Goal: Information Seeking & Learning: Learn about a topic

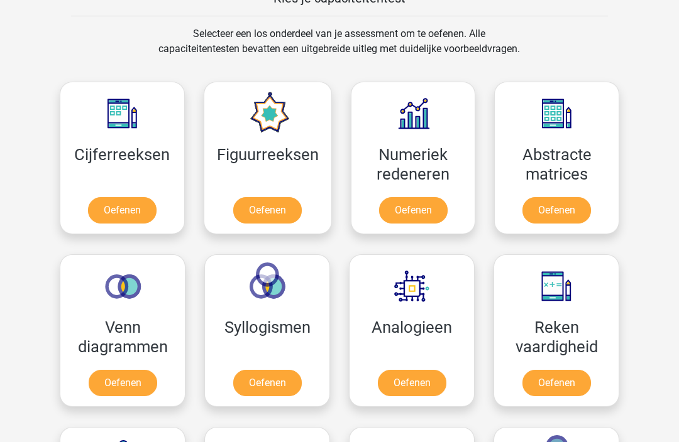
scroll to position [508, 0]
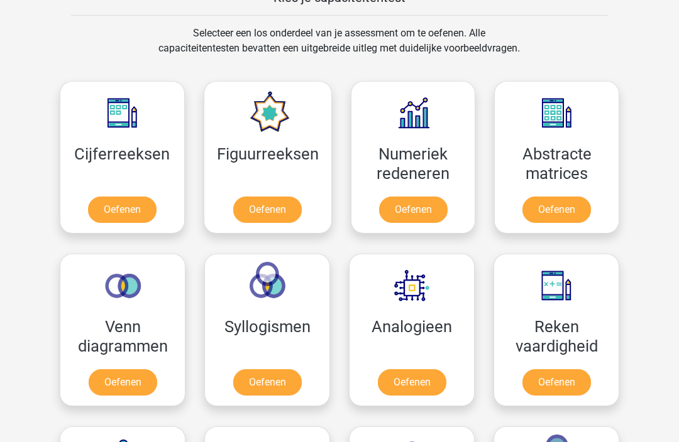
click at [634, 324] on div "Selecteer een los onderdeel van je assessment om te oefenen. Alle capaciteitent…" at bounding box center [339, 419] width 597 height 787
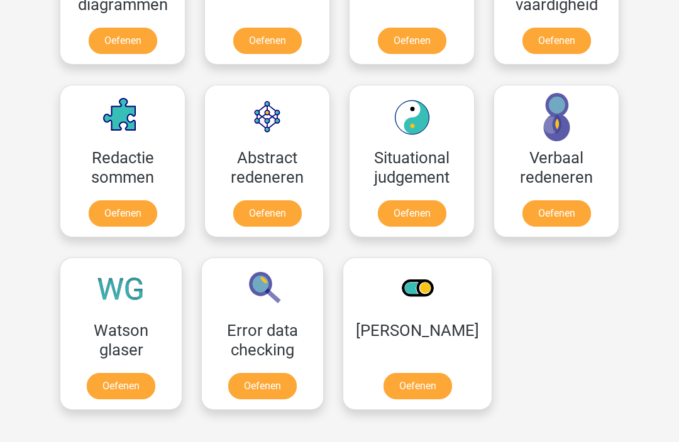
click at [579, 201] on link "Oefenen" at bounding box center [556, 214] width 69 height 26
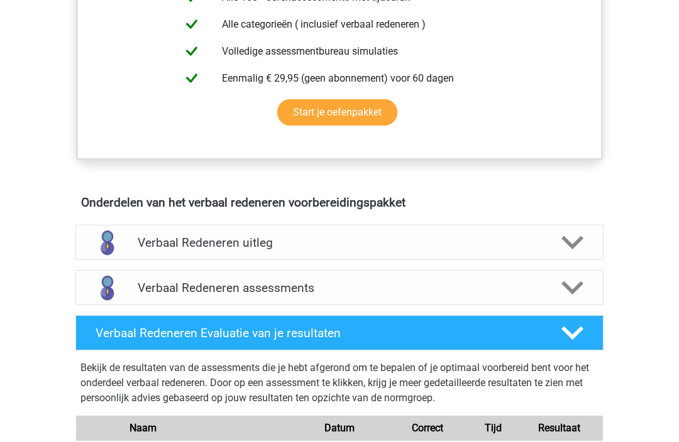
scroll to position [556, 0]
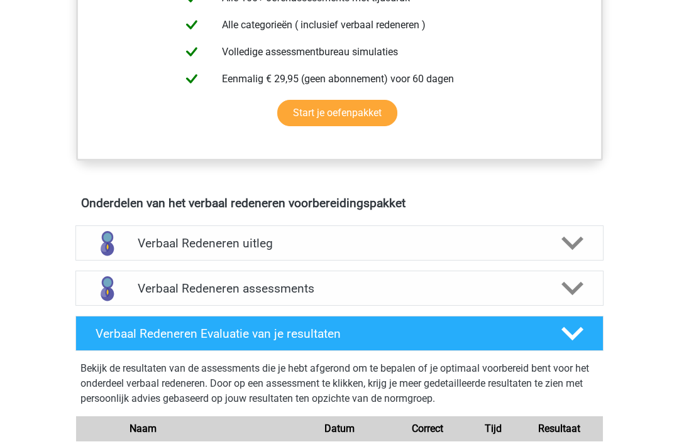
click at [372, 245] on h4 "Verbaal Redeneren uitleg" at bounding box center [340, 243] width 404 height 14
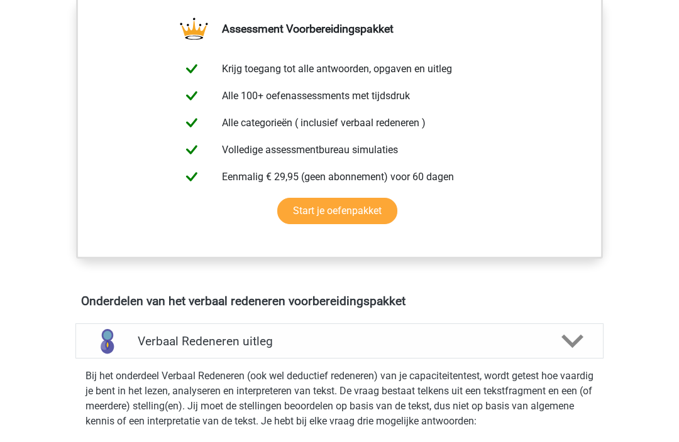
scroll to position [456, 0]
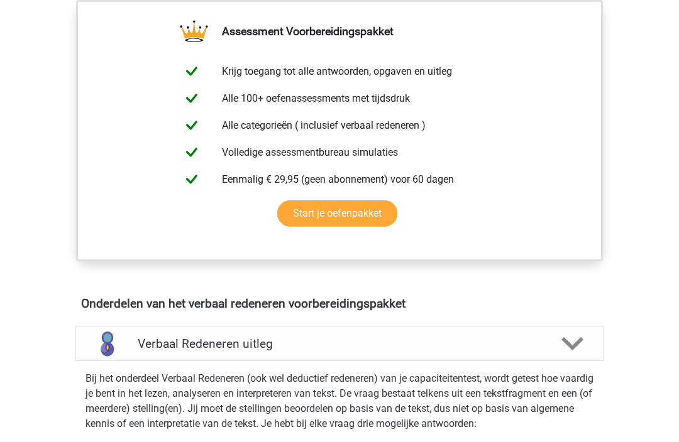
click at [371, 210] on link "Start je oefenpakket" at bounding box center [337, 213] width 120 height 26
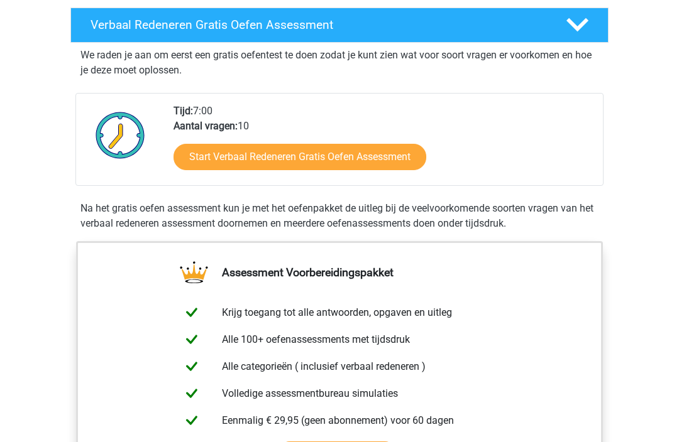
scroll to position [214, 0]
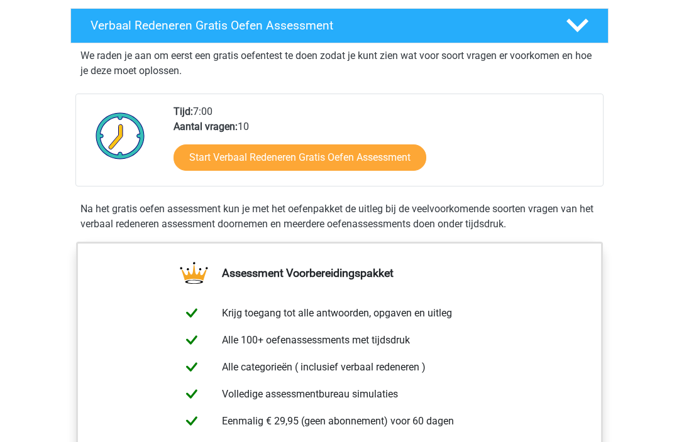
click at [210, 159] on link "Start Verbaal Redeneren Gratis Oefen Assessment" at bounding box center [299, 158] width 253 height 26
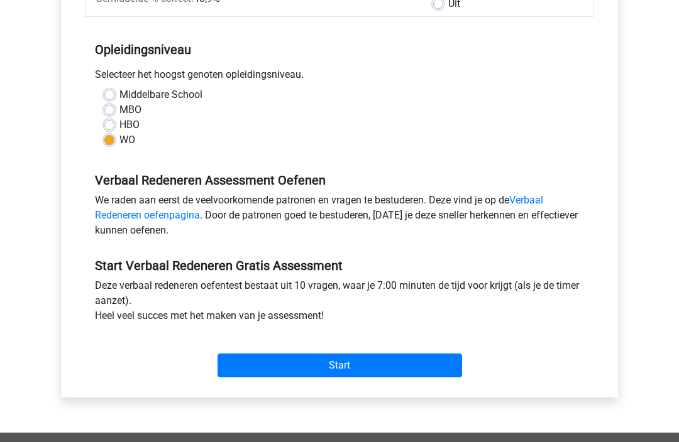
scroll to position [228, 0]
click at [392, 369] on input "Start" at bounding box center [339, 366] width 244 height 24
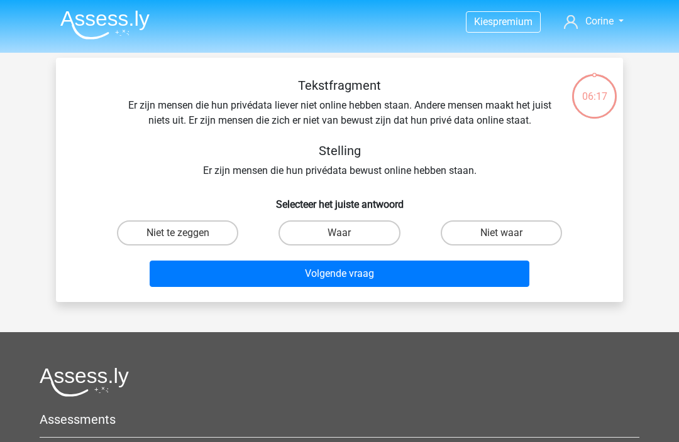
click at [146, 239] on label "Niet te zeggen" at bounding box center [177, 233] width 121 height 25
click at [178, 239] on input "Niet te zeggen" at bounding box center [182, 237] width 8 height 8
radio input "true"
click at [190, 277] on button "Volgende vraag" at bounding box center [340, 274] width 380 height 26
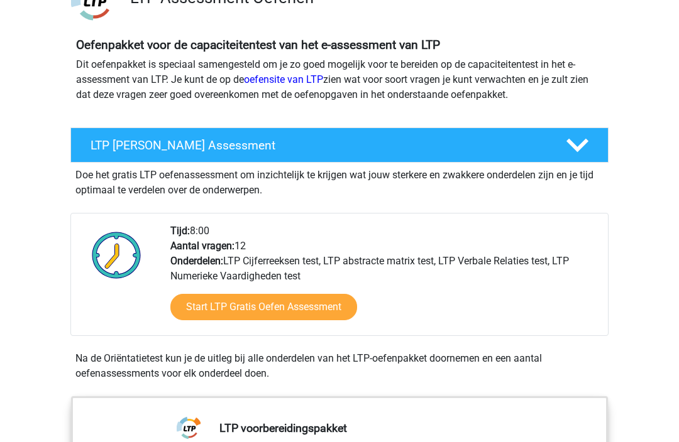
scroll to position [148, 0]
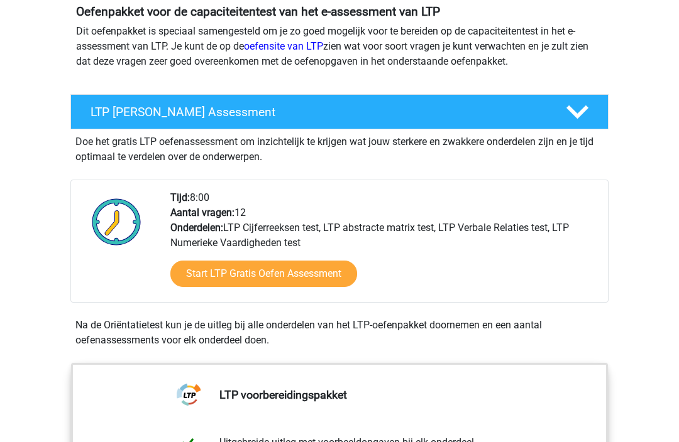
click at [278, 270] on link "Start LTP Gratis Oefen Assessment" at bounding box center [263, 274] width 187 height 26
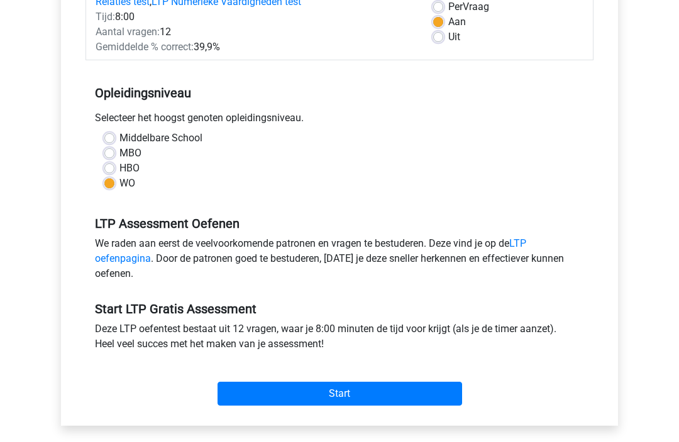
scroll to position [197, 0]
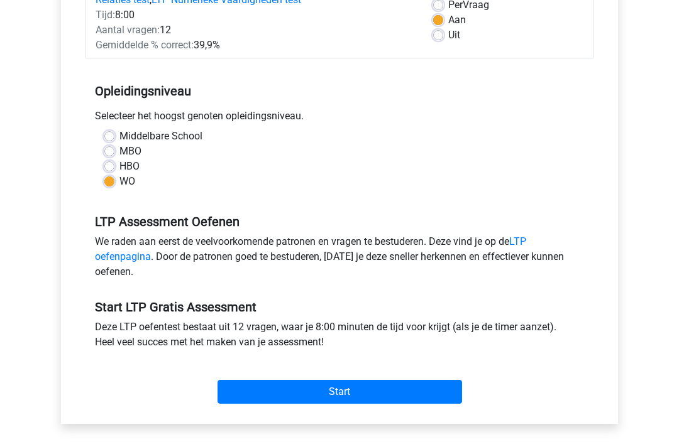
click at [410, 393] on input "Start" at bounding box center [339, 392] width 244 height 24
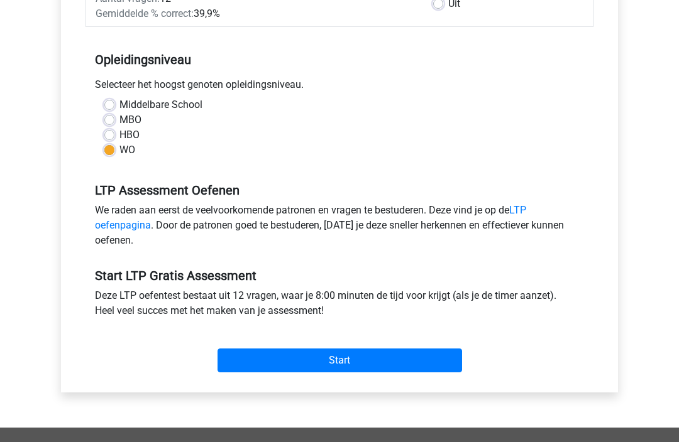
scroll to position [227, 0]
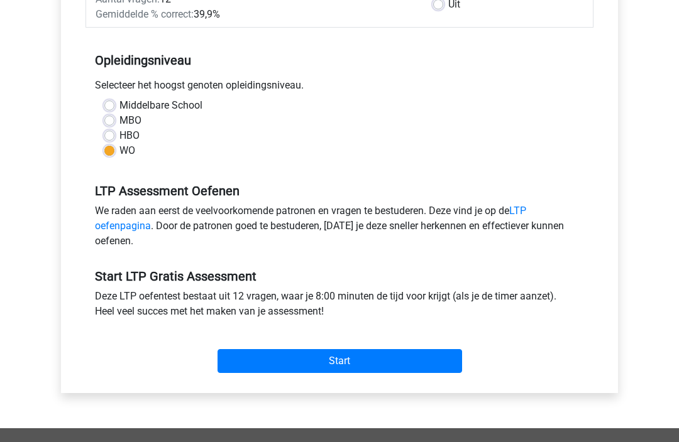
click at [390, 369] on input "Start" at bounding box center [339, 362] width 244 height 24
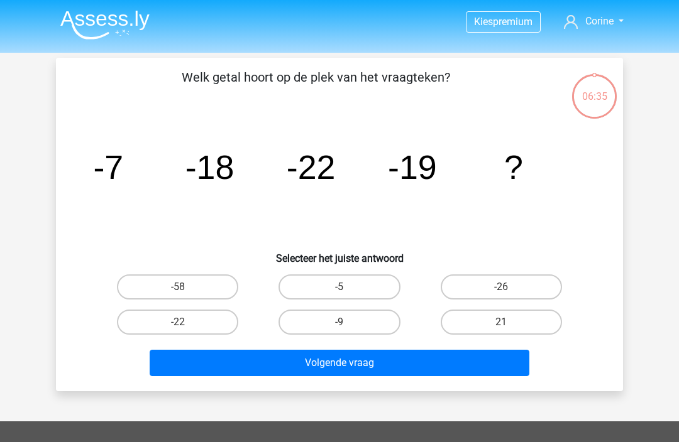
click at [525, 292] on label "-26" at bounding box center [501, 287] width 121 height 25
click at [509, 292] on input "-26" at bounding box center [505, 291] width 8 height 8
radio input "true"
click at [459, 364] on button "Volgende vraag" at bounding box center [340, 363] width 380 height 26
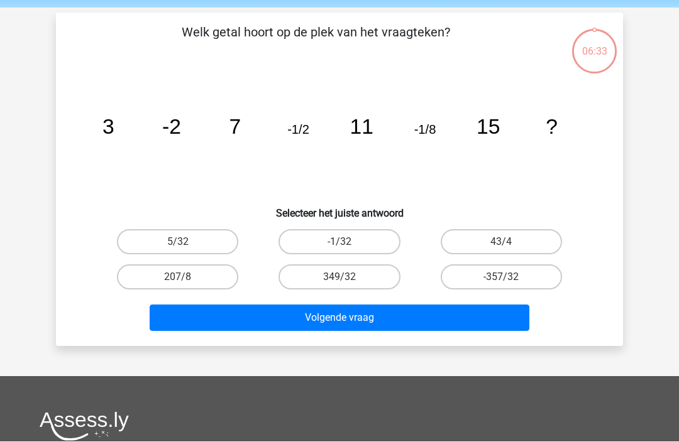
scroll to position [58, 0]
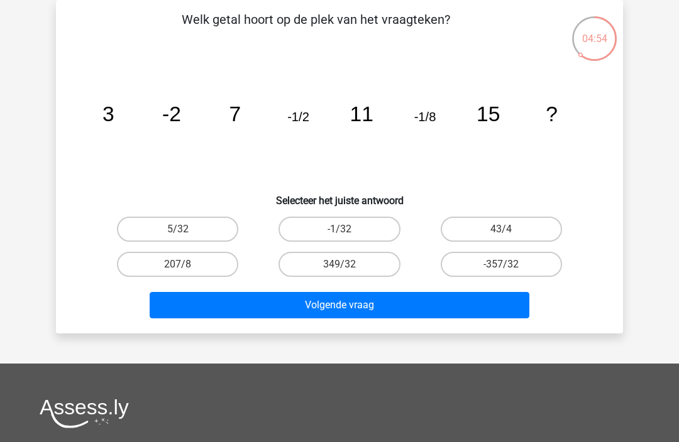
click at [350, 233] on label "-1/32" at bounding box center [338, 229] width 121 height 25
click at [348, 233] on input "-1/32" at bounding box center [343, 233] width 8 height 8
radio input "true"
click at [398, 307] on button "Volgende vraag" at bounding box center [340, 305] width 380 height 26
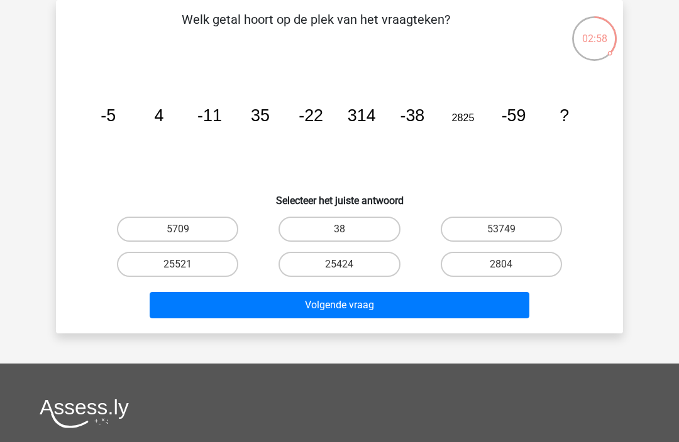
click at [224, 258] on label "25521" at bounding box center [177, 264] width 121 height 25
click at [186, 265] on input "25521" at bounding box center [182, 269] width 8 height 8
radio input "true"
click at [275, 317] on button "Volgende vraag" at bounding box center [340, 305] width 380 height 26
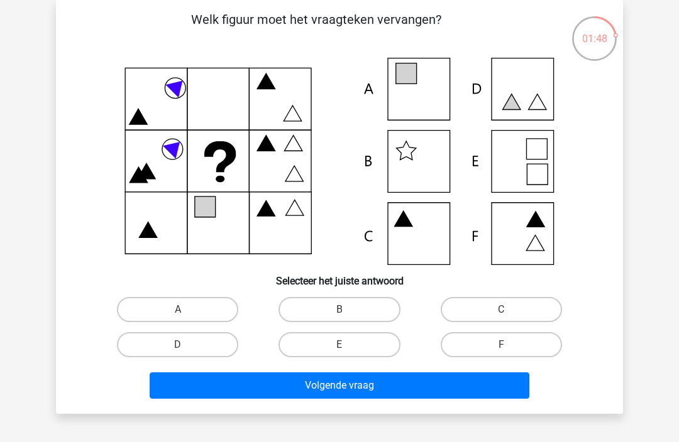
click at [533, 160] on icon at bounding box center [339, 161] width 507 height 207
click at [524, 177] on icon at bounding box center [339, 161] width 507 height 207
click at [353, 351] on label "E" at bounding box center [338, 344] width 121 height 25
click at [348, 351] on input "E" at bounding box center [343, 349] width 8 height 8
radio input "true"
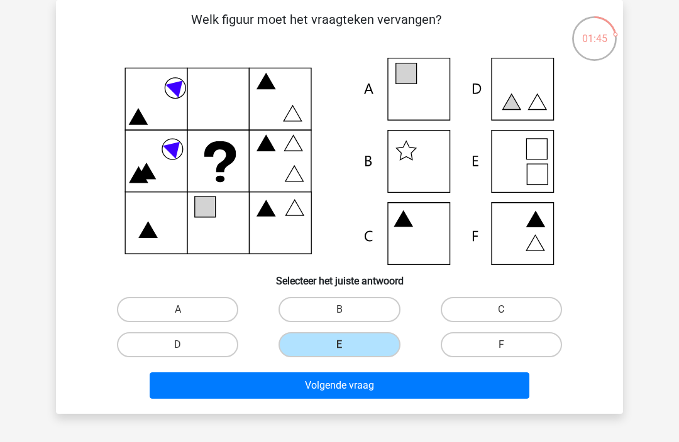
click at [426, 398] on button "Volgende vraag" at bounding box center [340, 386] width 380 height 26
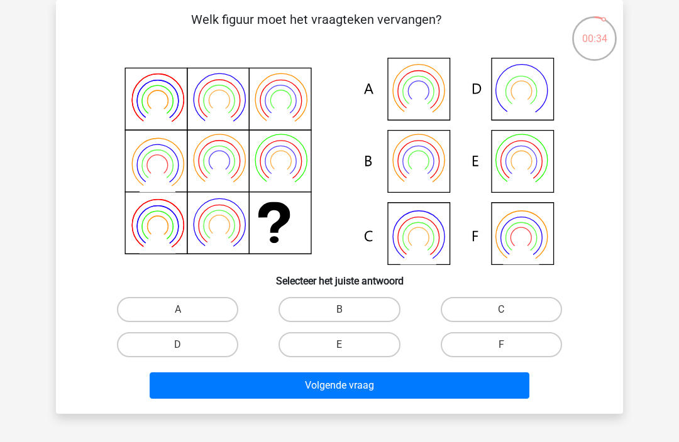
click at [358, 319] on label "B" at bounding box center [338, 309] width 121 height 25
click at [348, 318] on input "B" at bounding box center [343, 314] width 8 height 8
radio input "true"
click at [385, 389] on button "Volgende vraag" at bounding box center [340, 386] width 380 height 26
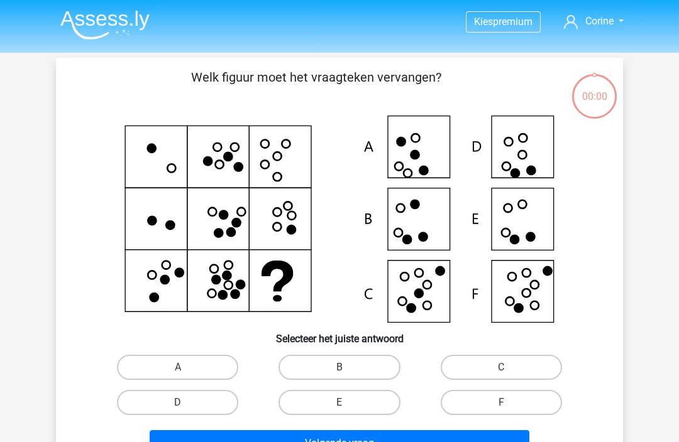
scroll to position [57, 0]
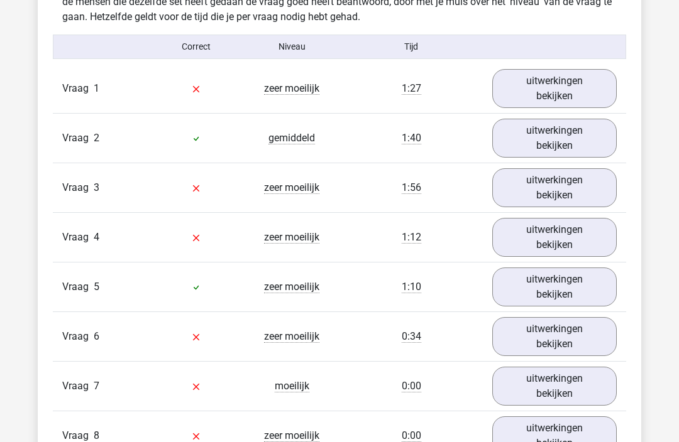
scroll to position [1307, 0]
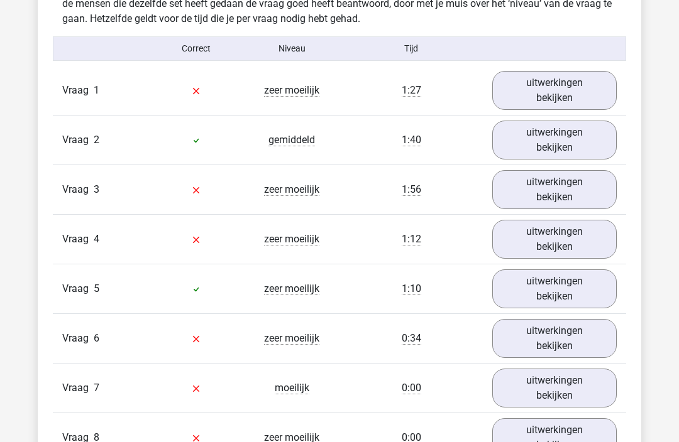
click at [578, 86] on link "uitwerkingen bekijken" at bounding box center [554, 90] width 124 height 39
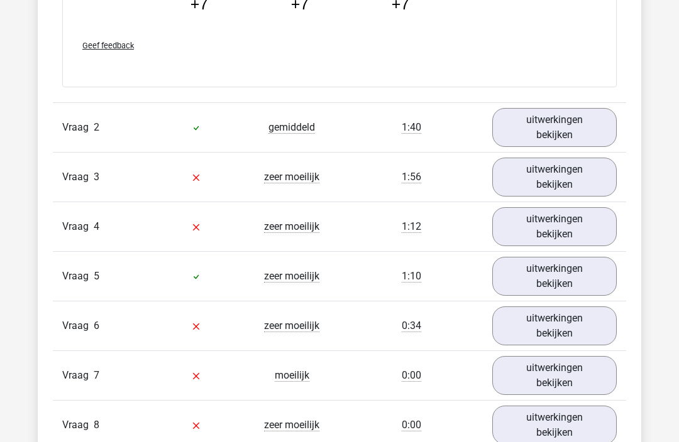
scroll to position [2002, 0]
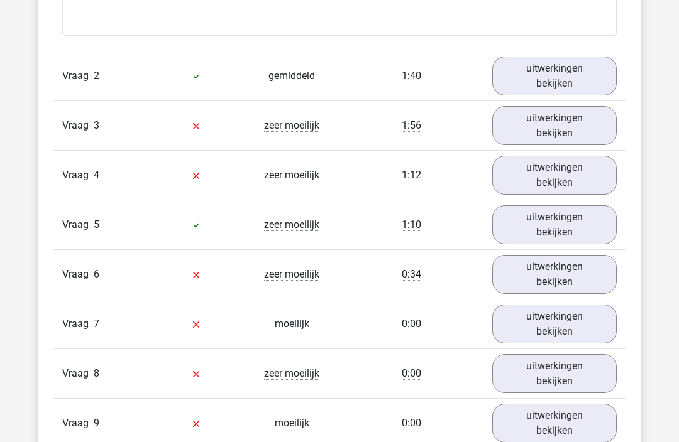
click at [563, 125] on link "uitwerkingen bekijken" at bounding box center [554, 126] width 124 height 39
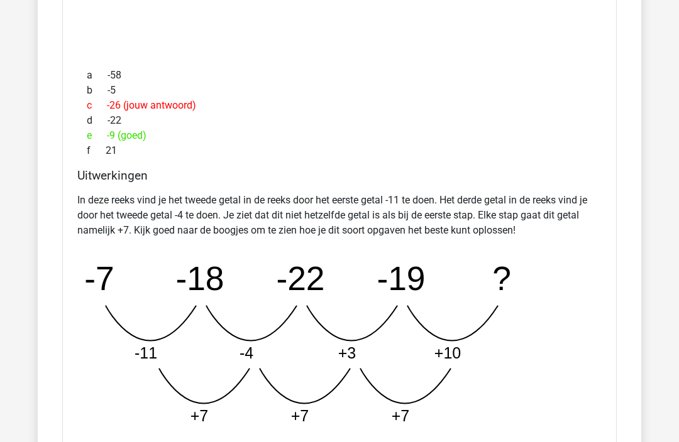
scroll to position [1536, 0]
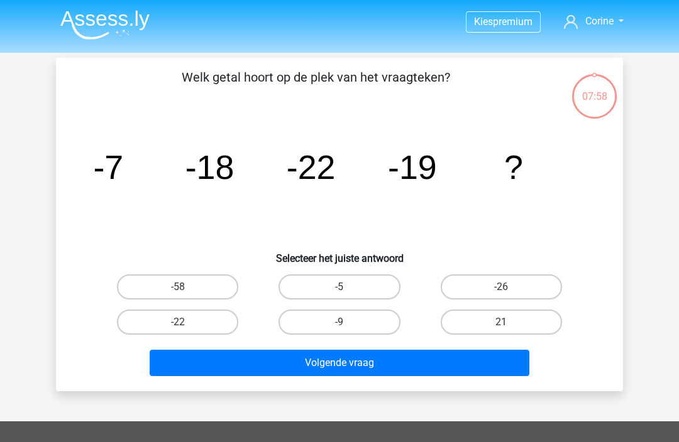
click at [365, 321] on label "-9" at bounding box center [338, 322] width 121 height 25
click at [348, 322] on input "-9" at bounding box center [343, 326] width 8 height 8
radio input "true"
click at [418, 362] on button "Volgende vraag" at bounding box center [340, 363] width 380 height 26
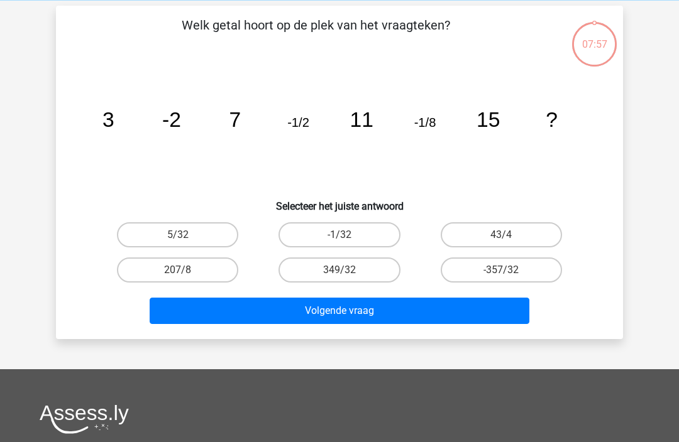
scroll to position [58, 0]
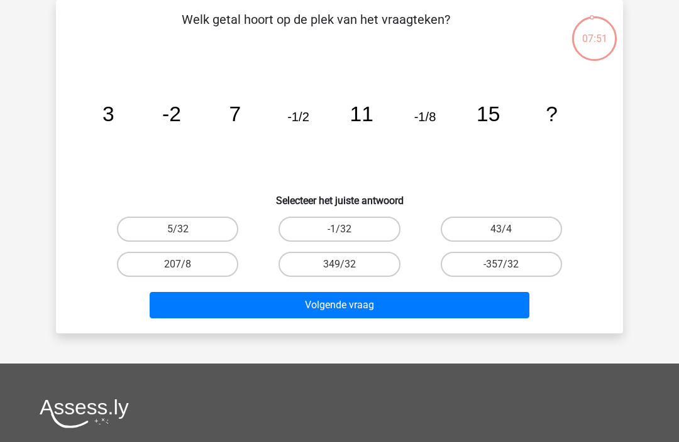
click at [370, 231] on label "-1/32" at bounding box center [338, 229] width 121 height 25
click at [348, 231] on input "-1/32" at bounding box center [343, 233] width 8 height 8
radio input "true"
click at [436, 302] on button "Volgende vraag" at bounding box center [340, 305] width 380 height 26
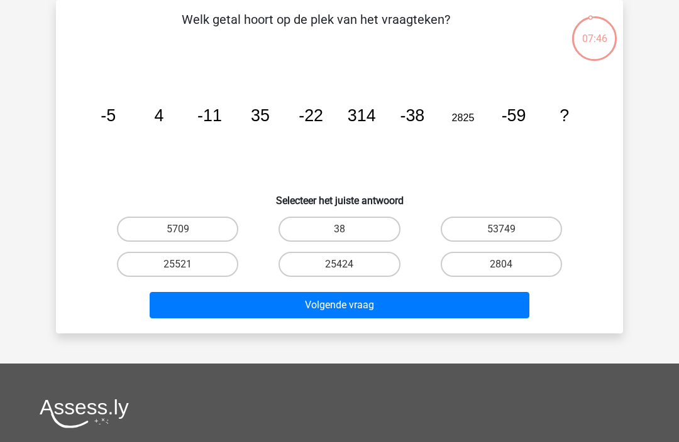
click at [360, 268] on label "25424" at bounding box center [338, 264] width 121 height 25
click at [348, 268] on input "25424" at bounding box center [343, 269] width 8 height 8
radio input "true"
click at [413, 309] on button "Volgende vraag" at bounding box center [340, 305] width 380 height 26
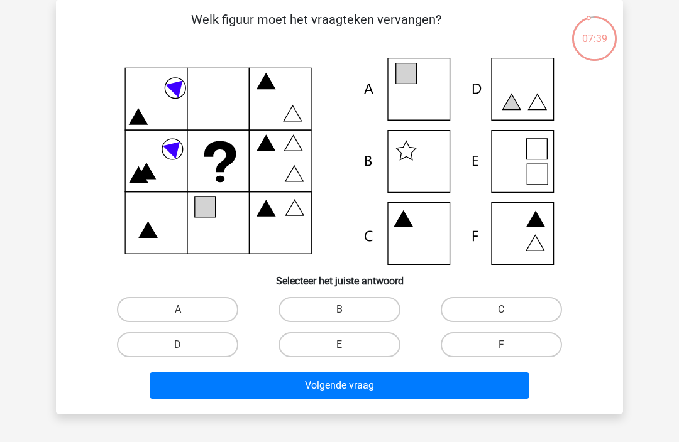
click at [359, 342] on label "E" at bounding box center [338, 344] width 121 height 25
click at [348, 345] on input "E" at bounding box center [343, 349] width 8 height 8
radio input "true"
click at [386, 391] on button "Volgende vraag" at bounding box center [340, 386] width 380 height 26
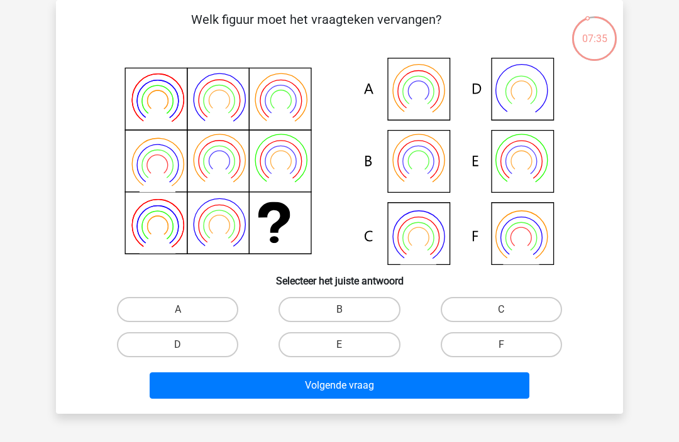
click at [372, 309] on label "B" at bounding box center [338, 309] width 121 height 25
click at [348, 310] on input "B" at bounding box center [343, 314] width 8 height 8
radio input "true"
click at [386, 389] on button "Volgende vraag" at bounding box center [340, 386] width 380 height 26
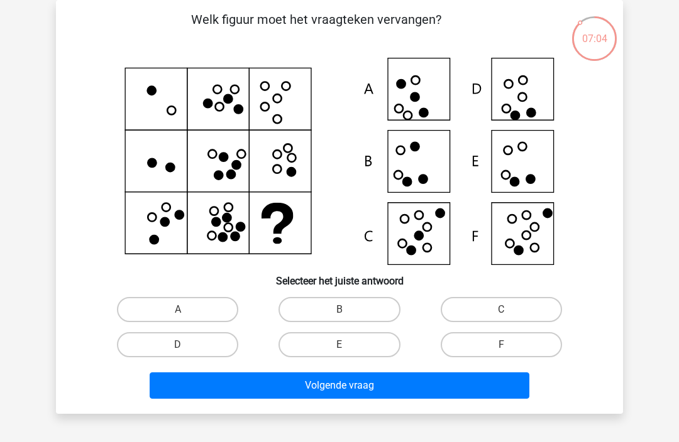
click at [519, 346] on label "F" at bounding box center [501, 344] width 121 height 25
click at [509, 346] on input "F" at bounding box center [505, 349] width 8 height 8
radio input "true"
click at [486, 387] on button "Volgende vraag" at bounding box center [340, 386] width 380 height 26
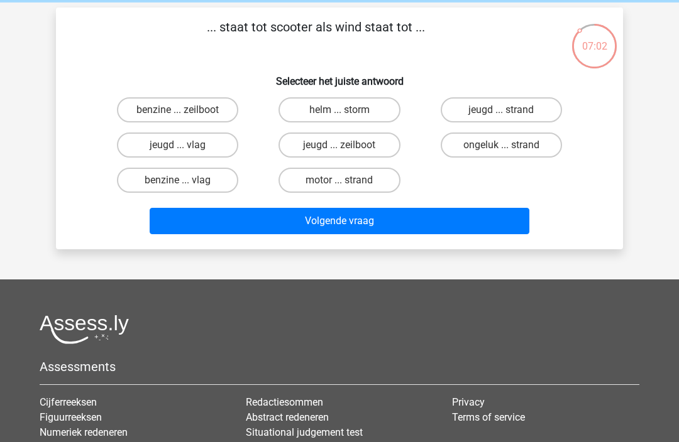
scroll to position [0, 0]
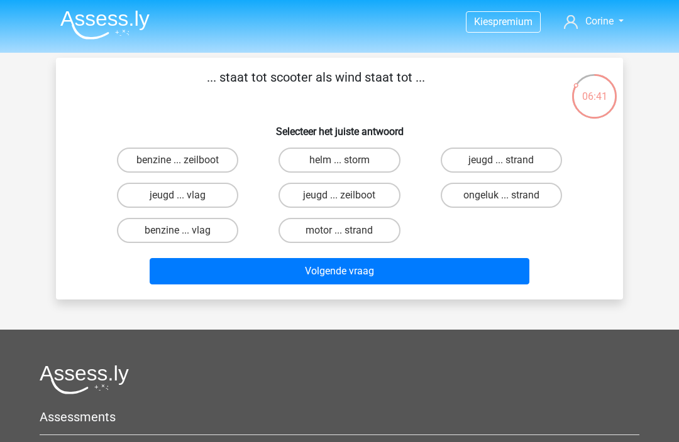
click at [373, 164] on label "helm ... storm" at bounding box center [338, 160] width 121 height 25
click at [348, 164] on input "helm ... storm" at bounding box center [343, 164] width 8 height 8
radio input "true"
click at [396, 268] on button "Volgende vraag" at bounding box center [340, 271] width 380 height 26
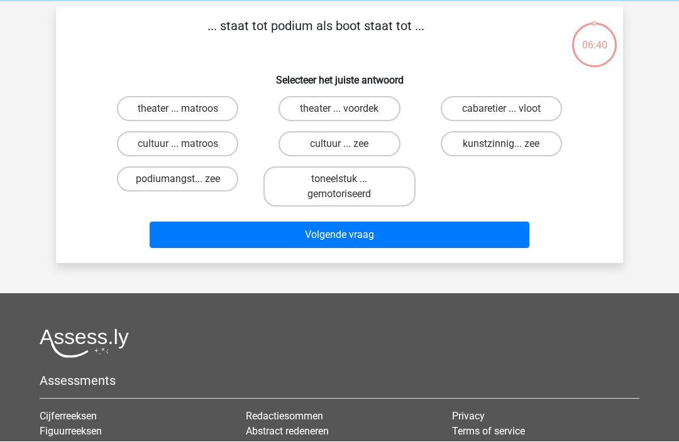
scroll to position [58, 0]
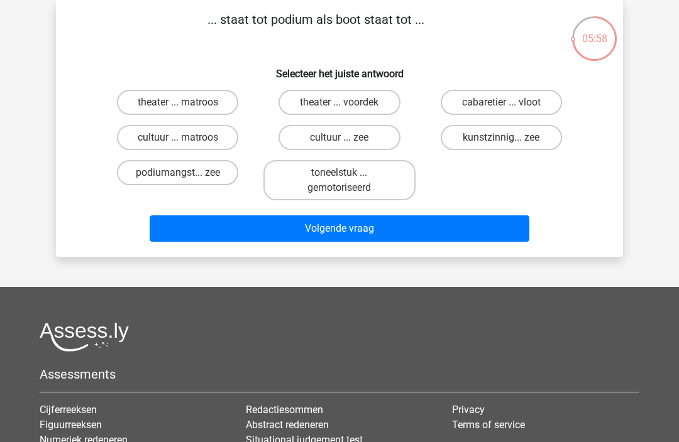
click at [192, 104] on label "theater ... matroos" at bounding box center [177, 102] width 121 height 25
click at [186, 104] on input "theater ... matroos" at bounding box center [182, 106] width 8 height 8
radio input "true"
click at [368, 228] on button "Volgende vraag" at bounding box center [340, 229] width 380 height 26
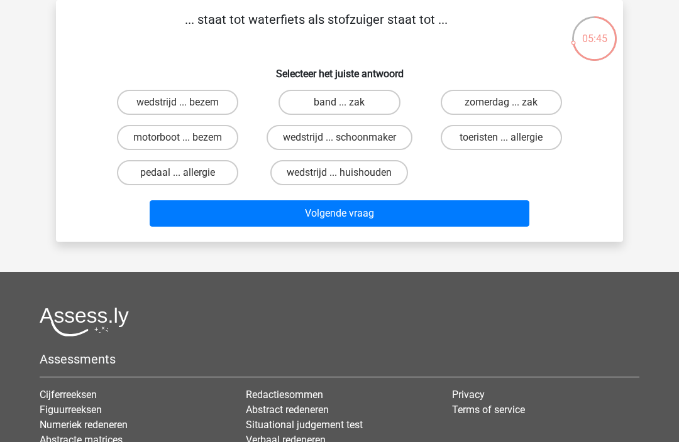
click at [212, 140] on label "motorboot ... bezem" at bounding box center [177, 137] width 121 height 25
click at [186, 140] on input "motorboot ... bezem" at bounding box center [182, 142] width 8 height 8
radio input "true"
click at [314, 217] on button "Volgende vraag" at bounding box center [340, 213] width 380 height 26
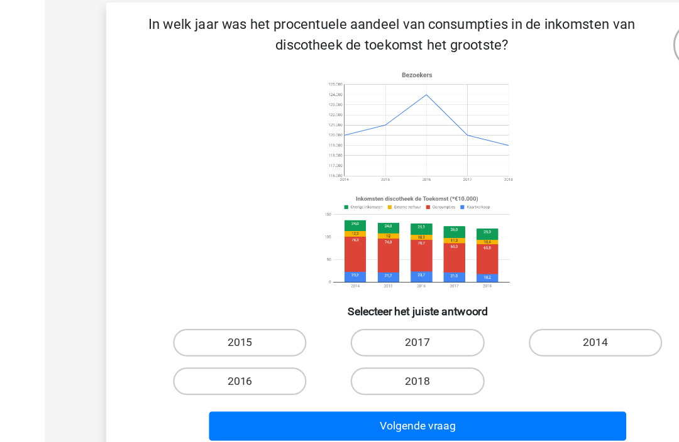
scroll to position [53, 0]
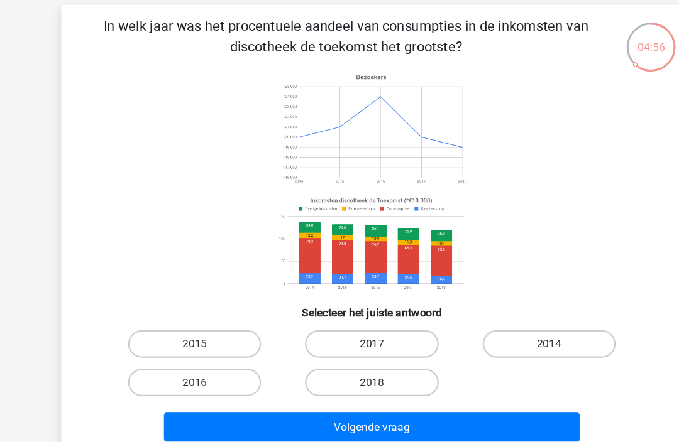
click at [493, 316] on label "2014" at bounding box center [501, 314] width 121 height 25
click at [501, 316] on input "2014" at bounding box center [505, 319] width 8 height 8
radio input "true"
click at [383, 390] on button "Volgende vraag" at bounding box center [340, 391] width 380 height 26
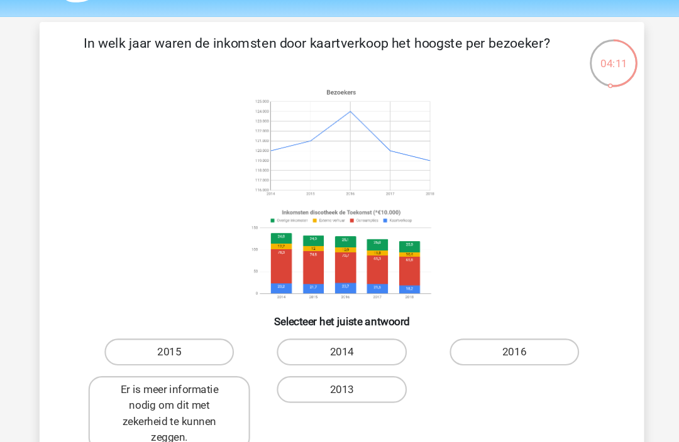
scroll to position [37, 0]
click at [179, 329] on label "2015" at bounding box center [177, 330] width 121 height 25
click at [179, 331] on input "2015" at bounding box center [182, 335] width 8 height 8
radio input "true"
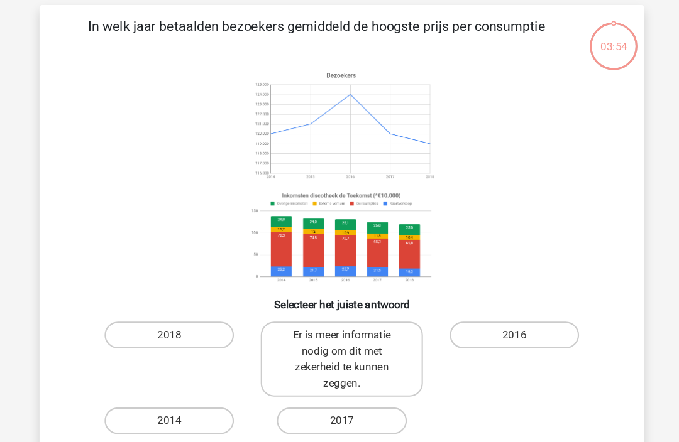
scroll to position [58, 0]
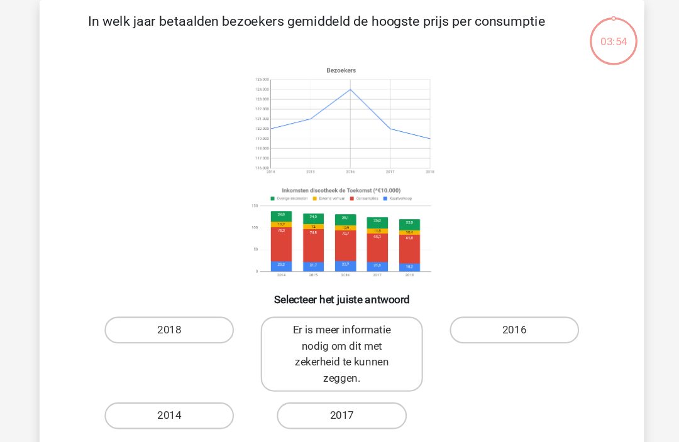
click at [356, 442] on button "Resultaten" at bounding box center [340, 431] width 380 height 26
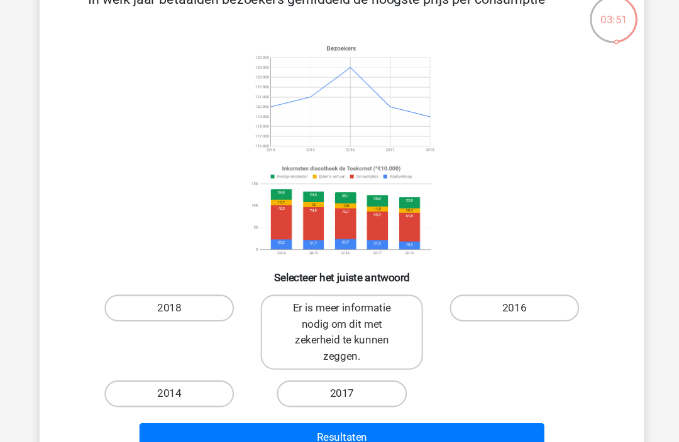
scroll to position [77, 0]
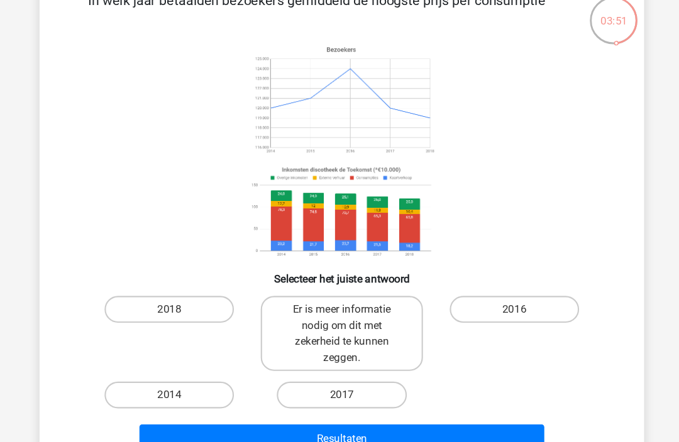
click at [525, 165] on icon at bounding box center [339, 141] width 507 height 207
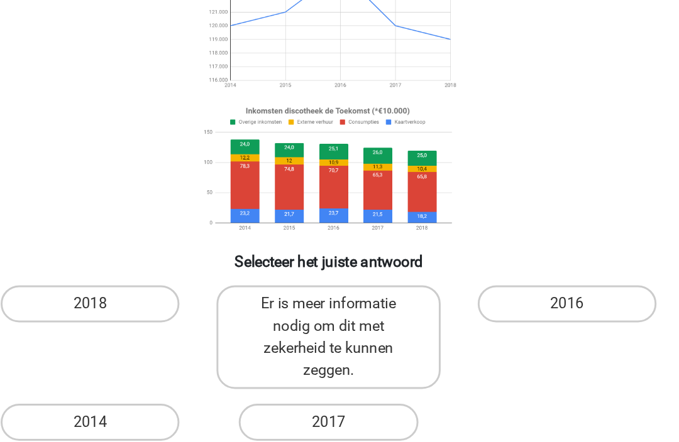
scroll to position [49, 0]
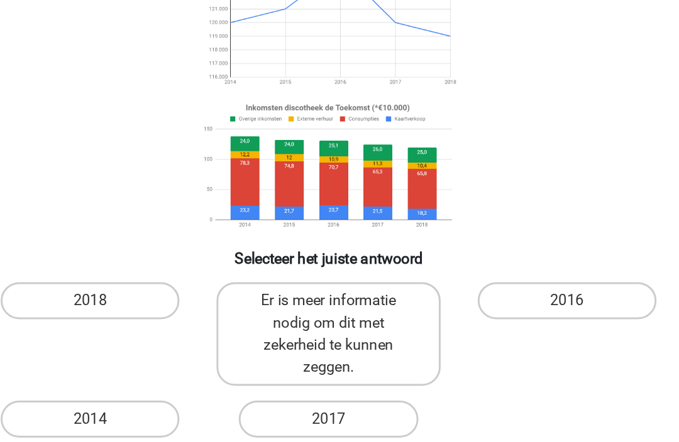
click at [117, 306] on label "2018" at bounding box center [177, 318] width 121 height 25
click at [178, 319] on input "2018" at bounding box center [182, 323] width 8 height 8
radio input "true"
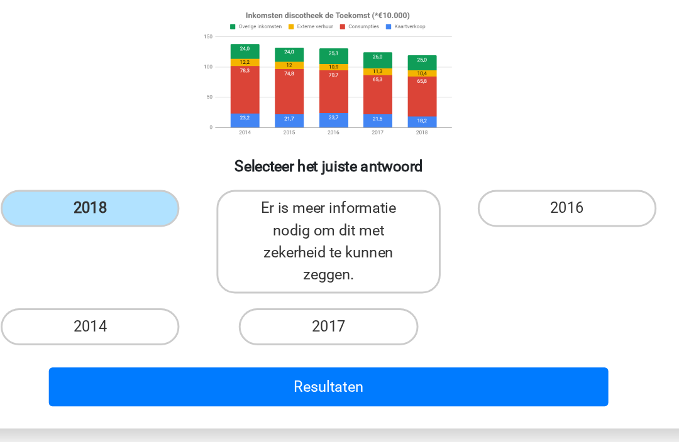
scroll to position [112, 0]
click at [292, 364] on button "Resultaten" at bounding box center [340, 377] width 380 height 26
click at [117, 243] on label "2018" at bounding box center [177, 255] width 121 height 25
click at [178, 256] on input "2018" at bounding box center [182, 260] width 8 height 8
click at [117, 243] on label "2018" at bounding box center [177, 255] width 121 height 25
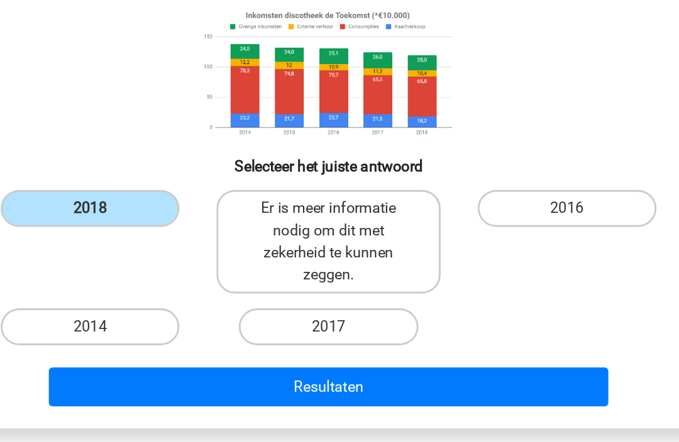
click at [178, 256] on input "2018" at bounding box center [182, 260] width 8 height 8
click at [202, 364] on button "Resultaten" at bounding box center [340, 377] width 380 height 26
click at [197, 364] on button "Resultaten" at bounding box center [340, 377] width 380 height 26
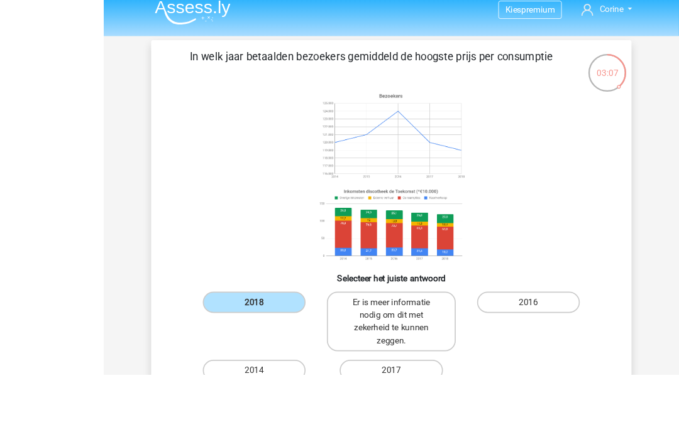
scroll to position [70, 0]
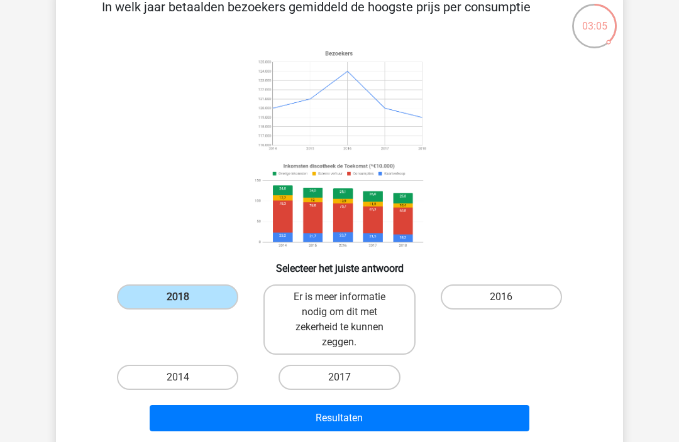
click at [181, 305] on input "2018" at bounding box center [182, 301] width 8 height 8
click at [341, 429] on button "Resultaten" at bounding box center [340, 418] width 380 height 26
click at [392, 422] on button "Resultaten" at bounding box center [340, 418] width 380 height 26
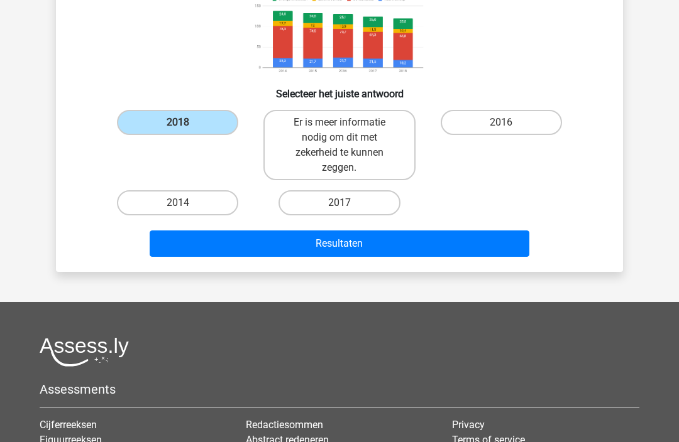
scroll to position [241, 0]
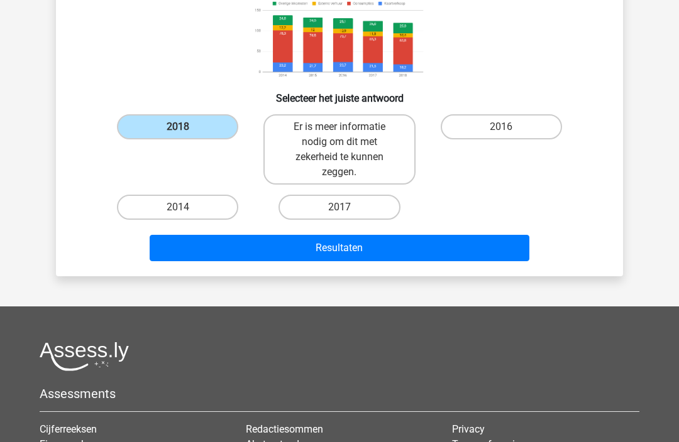
click at [206, 250] on button "Resultaten" at bounding box center [340, 248] width 380 height 26
click at [317, 251] on button "Resultaten" at bounding box center [340, 248] width 380 height 26
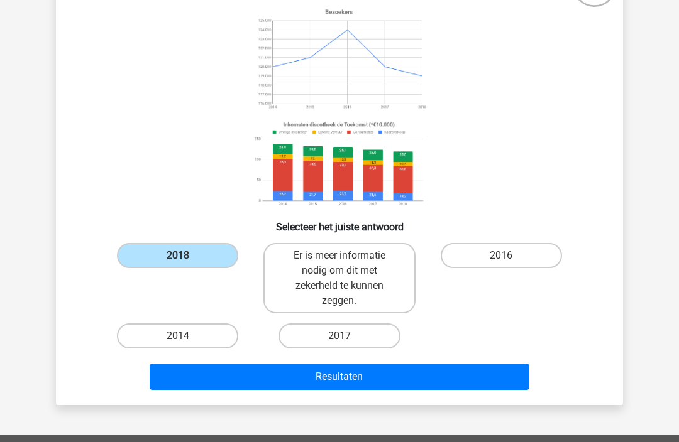
scroll to position [109, 0]
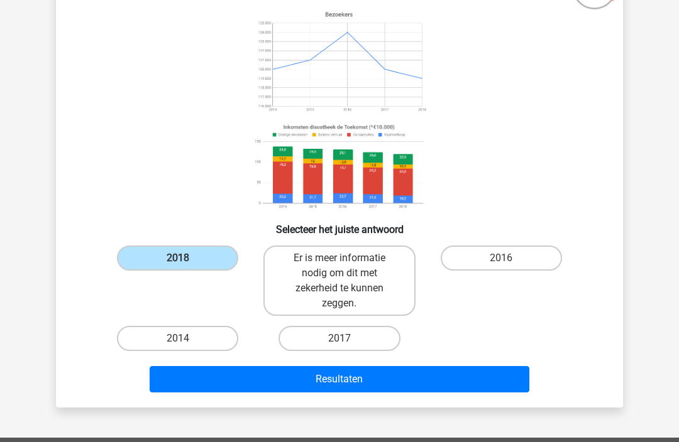
click at [319, 279] on label "Er is meer informatie nodig om dit met zekerheid te kunnen zeggen." at bounding box center [338, 281] width 151 height 70
click at [339, 266] on input "Er is meer informatie nodig om dit met zekerheid te kunnen zeggen." at bounding box center [343, 262] width 8 height 8
radio input "true"
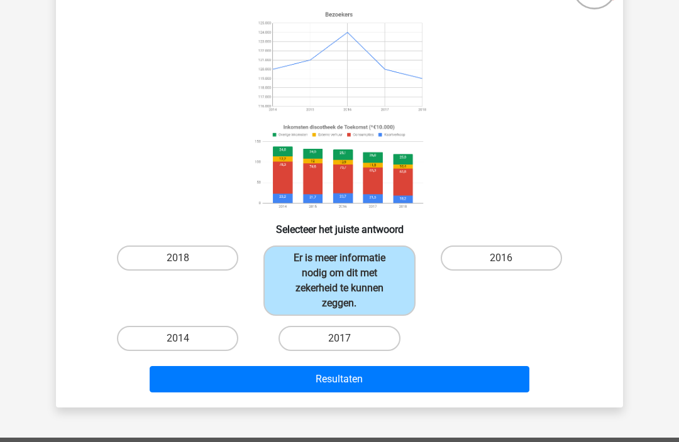
click at [175, 261] on label "2018" at bounding box center [177, 258] width 121 height 25
click at [178, 261] on input "2018" at bounding box center [182, 262] width 8 height 8
radio input "true"
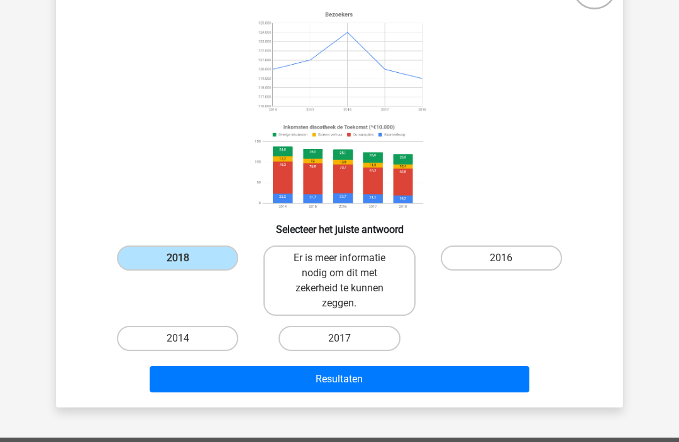
click at [218, 378] on button "Resultaten" at bounding box center [340, 379] width 380 height 26
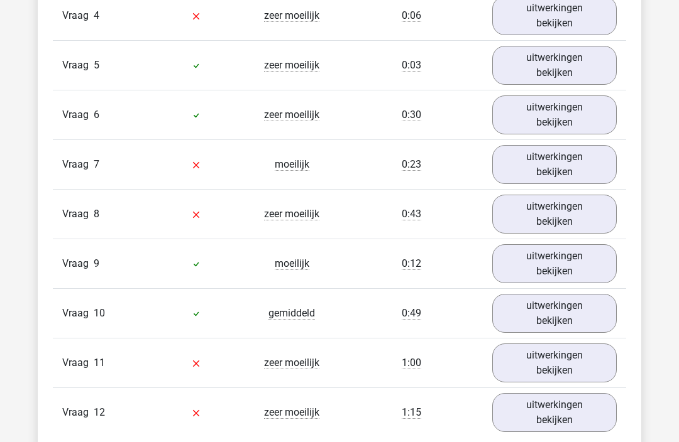
scroll to position [1575, 0]
click at [555, 370] on link "uitwerkingen bekijken" at bounding box center [554, 363] width 124 height 39
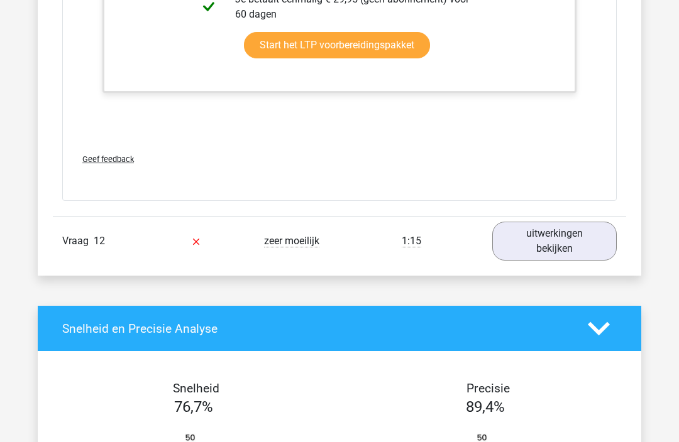
scroll to position [2565, 0]
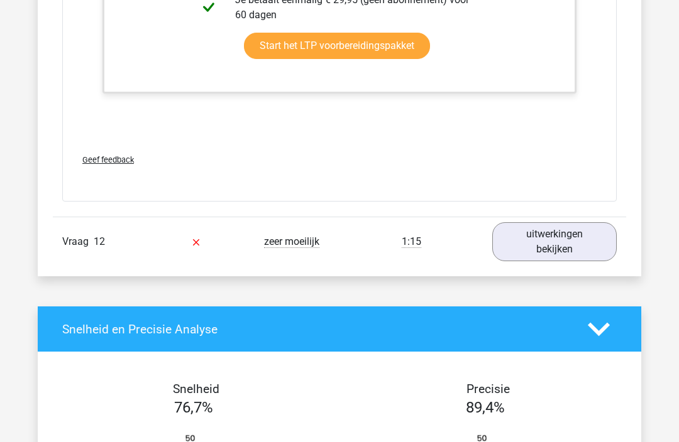
click at [566, 243] on link "uitwerkingen bekijken" at bounding box center [554, 241] width 124 height 39
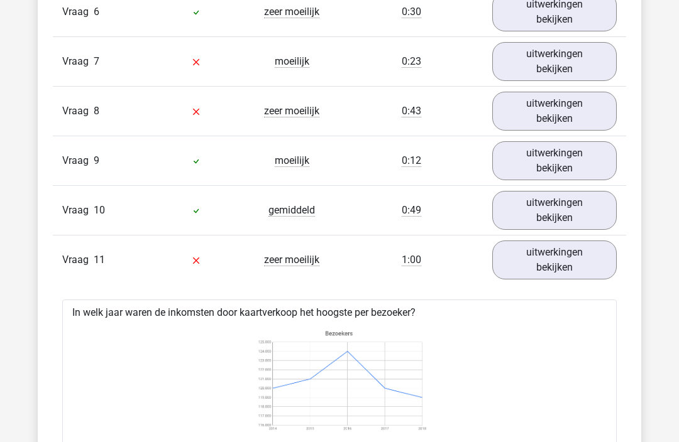
scroll to position [1679, 0]
click at [544, 269] on link "uitwerkingen bekijken" at bounding box center [554, 260] width 124 height 39
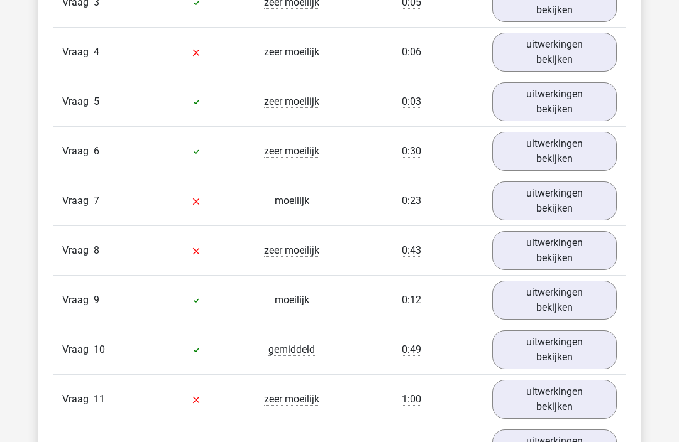
scroll to position [1535, 0]
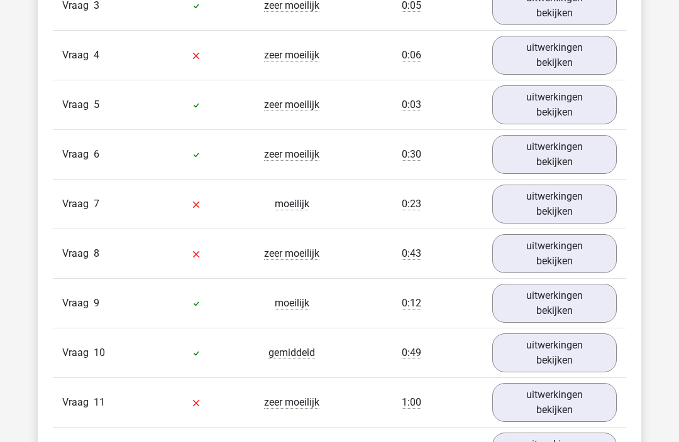
click at [547, 251] on link "uitwerkingen bekijken" at bounding box center [554, 254] width 124 height 39
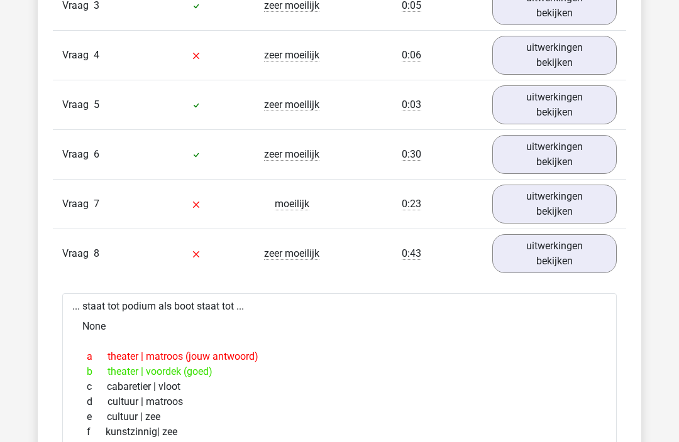
scroll to position [1536, 0]
click at [563, 212] on link "uitwerkingen bekijken" at bounding box center [554, 204] width 124 height 39
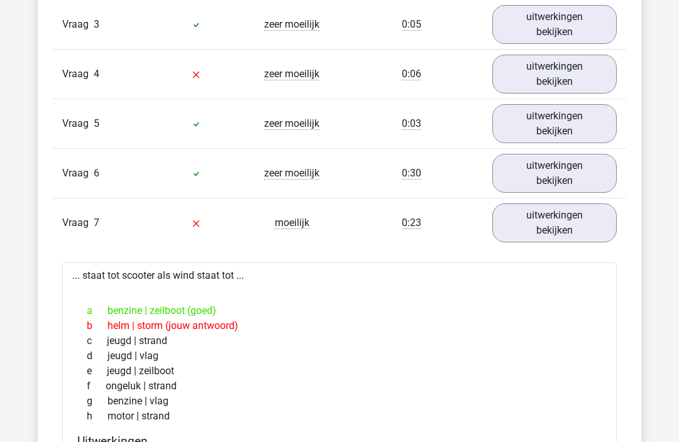
scroll to position [1517, 0]
click at [565, 225] on link "uitwerkingen bekijken" at bounding box center [554, 223] width 124 height 39
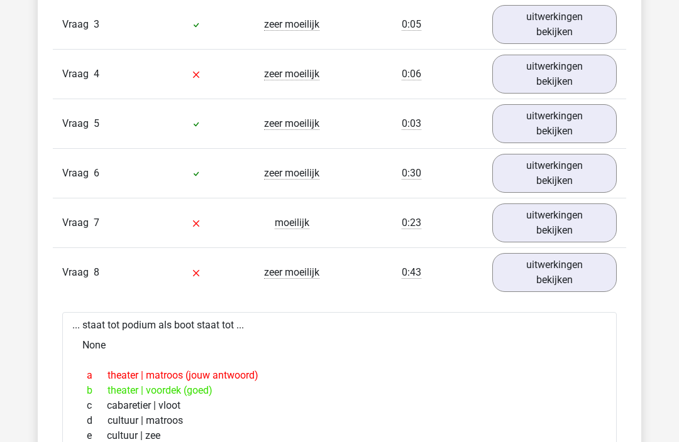
click at [556, 224] on link "uitwerkingen bekijken" at bounding box center [554, 223] width 124 height 39
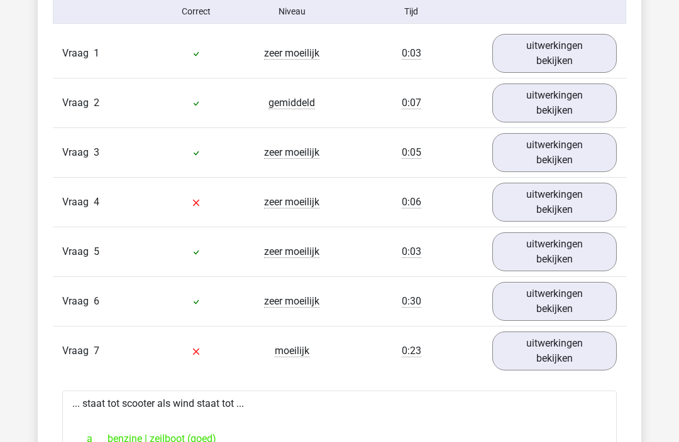
click at [564, 194] on link "uitwerkingen bekijken" at bounding box center [554, 203] width 124 height 39
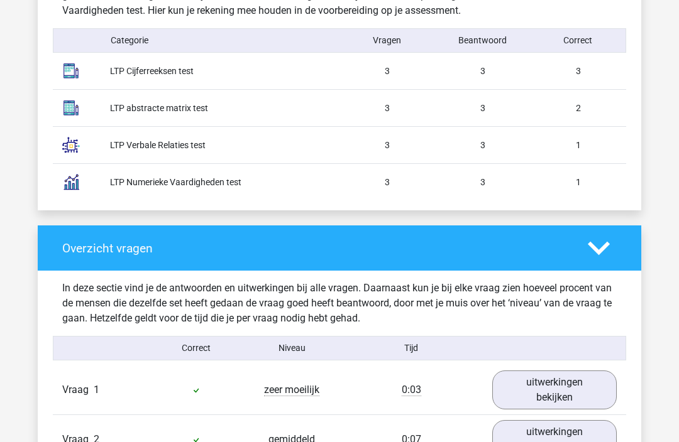
scroll to position [1052, 0]
